Goal: Task Accomplishment & Management: Use online tool/utility

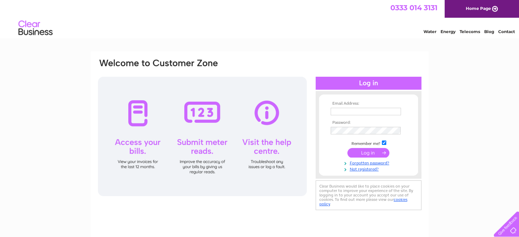
type input "Mathew.Gillies@cowanandpartners.co.uk"
click at [366, 151] on input "submit" at bounding box center [368, 153] width 42 height 10
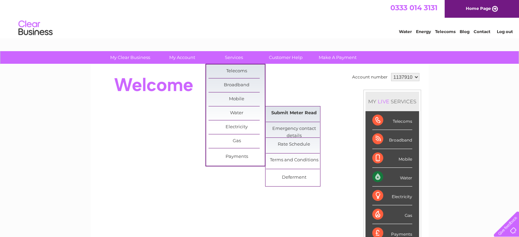
click at [286, 111] on link "Submit Meter Read" at bounding box center [294, 113] width 56 height 14
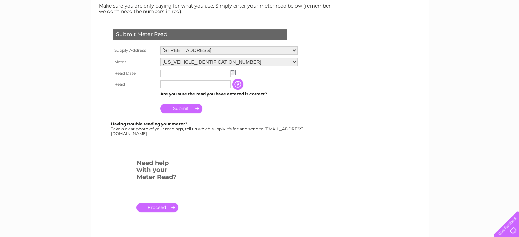
scroll to position [102, 0]
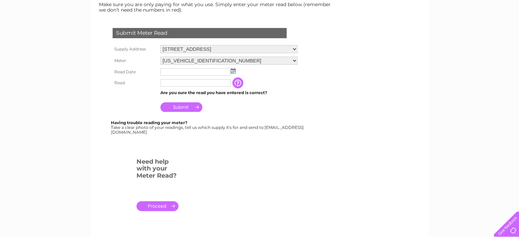
click at [234, 72] on img at bounding box center [233, 70] width 5 height 5
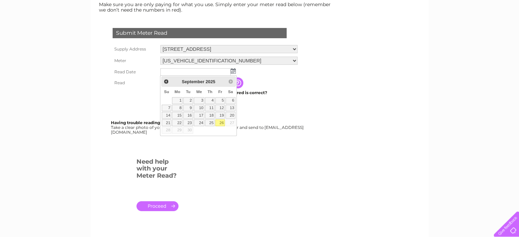
click at [222, 121] on link "26" at bounding box center [220, 122] width 10 height 7
type input "2025/09/26"
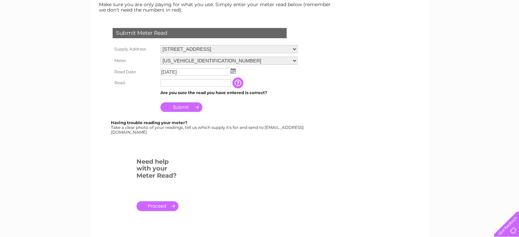
click at [186, 86] on input "text" at bounding box center [195, 83] width 70 height 8
type input "04139"
click at [174, 106] on input "Submit" at bounding box center [181, 108] width 42 height 10
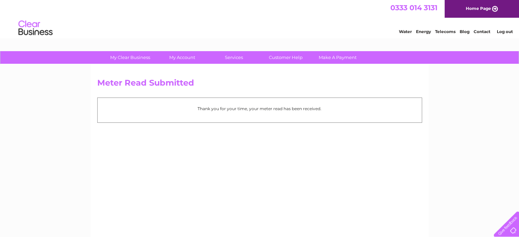
click at [510, 32] on link "Log out" at bounding box center [505, 31] width 16 height 5
